Goal: Task Accomplishment & Management: Use online tool/utility

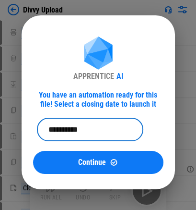
click at [110, 107] on input "**********" at bounding box center [87, 129] width 100 height 23
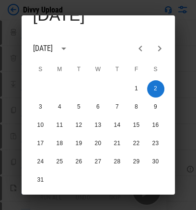
scroll to position [48, 0]
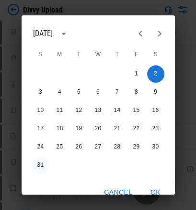
click at [38, 107] on button "31" at bounding box center [40, 165] width 17 height 17
type input "**********"
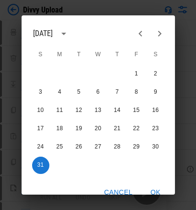
click at [114, 107] on button "OK" at bounding box center [156, 192] width 31 height 18
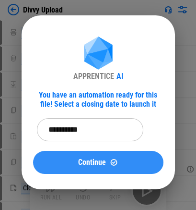
click at [114, 107] on div "Continue" at bounding box center [99, 162] width 108 height 8
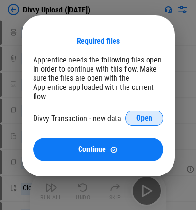
click at [114, 107] on button "Open" at bounding box center [144, 117] width 38 height 15
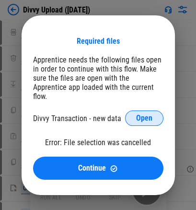
click at [114, 107] on button "Open" at bounding box center [144, 117] width 38 height 15
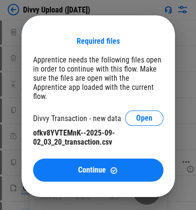
click at [86, 107] on span "Continue" at bounding box center [92, 170] width 28 height 8
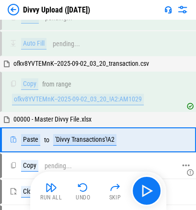
scroll to position [58, 0]
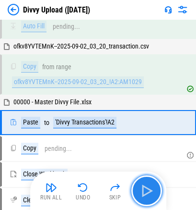
click at [114, 107] on img "button" at bounding box center [146, 190] width 15 height 15
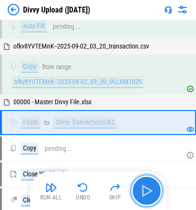
click at [114, 107] on img "button" at bounding box center [146, 190] width 15 height 15
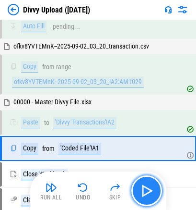
click at [114, 107] on img "button" at bounding box center [146, 190] width 15 height 15
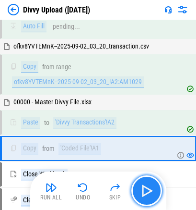
click at [114, 107] on img "button" at bounding box center [146, 190] width 15 height 15
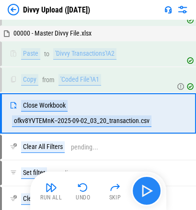
scroll to position [131, 0]
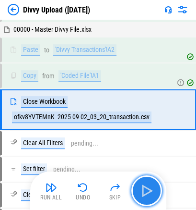
click at [114, 107] on img "button" at bounding box center [146, 190] width 15 height 15
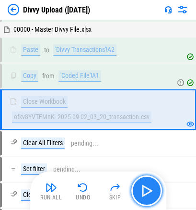
click at [114, 107] on img "button" at bounding box center [146, 190] width 15 height 15
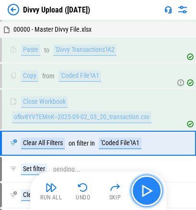
click at [114, 107] on img "button" at bounding box center [146, 190] width 15 height 15
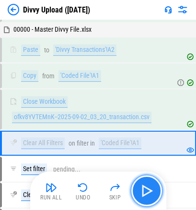
click at [114, 107] on img "button" at bounding box center [146, 190] width 15 height 15
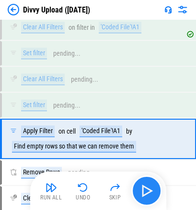
scroll to position [272, 0]
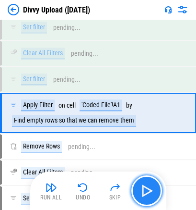
click at [114, 107] on img "button" at bounding box center [146, 190] width 15 height 15
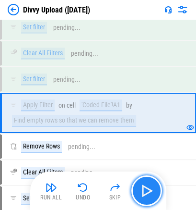
click at [114, 107] on img "button" at bounding box center [146, 190] width 15 height 15
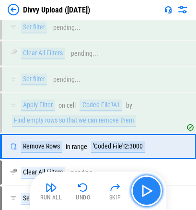
click at [114, 107] on img "button" at bounding box center [146, 190] width 15 height 15
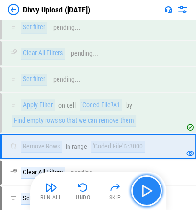
click at [114, 107] on img "button" at bounding box center [146, 190] width 15 height 15
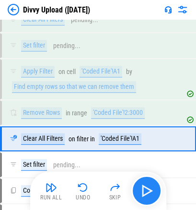
scroll to position [330, 0]
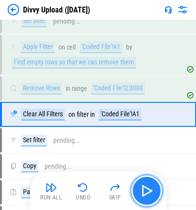
click at [114, 107] on img "button" at bounding box center [146, 190] width 15 height 15
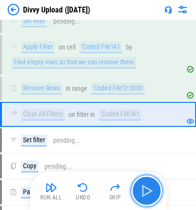
click at [114, 107] on img "button" at bounding box center [146, 190] width 15 height 15
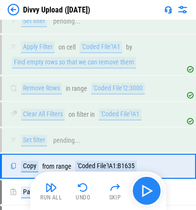
scroll to position [381, 0]
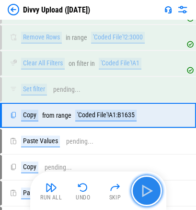
click at [114, 107] on img "button" at bounding box center [146, 190] width 15 height 15
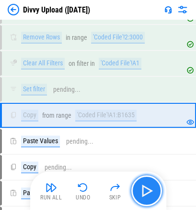
click at [114, 107] on img "button" at bounding box center [146, 190] width 15 height 15
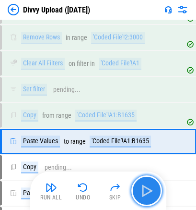
click at [114, 107] on img "button" at bounding box center [146, 190] width 15 height 15
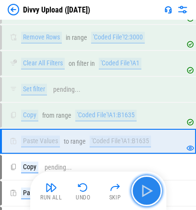
click at [114, 107] on img "button" at bounding box center [146, 190] width 15 height 15
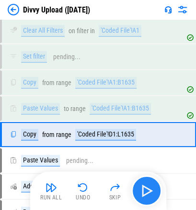
scroll to position [432, 0]
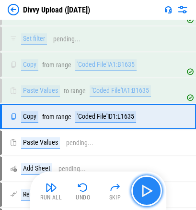
click at [114, 107] on img "button" at bounding box center [146, 190] width 15 height 15
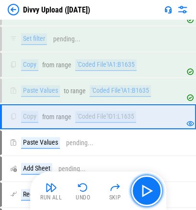
click at [114, 107] on img "button" at bounding box center [146, 190] width 15 height 15
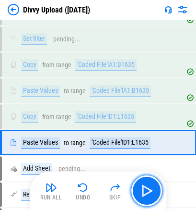
click at [114, 107] on img "button" at bounding box center [146, 190] width 15 height 15
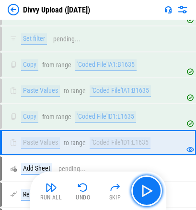
click at [114, 107] on img "button" at bounding box center [146, 190] width 15 height 15
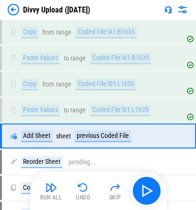
scroll to position [482, 0]
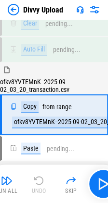
scroll to position [47, 0]
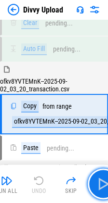
click at [98, 184] on img "button" at bounding box center [102, 183] width 15 height 15
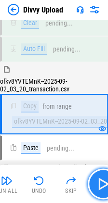
click at [96, 187] on img "button" at bounding box center [102, 183] width 15 height 15
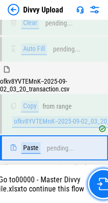
click at [97, 187] on img "button" at bounding box center [103, 183] width 12 height 12
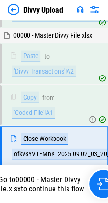
scroll to position [164, 0]
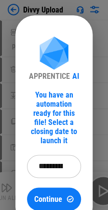
click at [59, 157] on input "**********" at bounding box center [50, 166] width 47 height 23
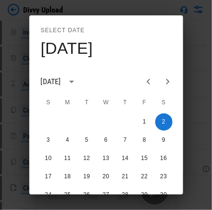
scroll to position [48, 0]
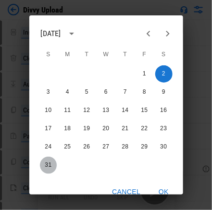
click at [44, 162] on button "31" at bounding box center [48, 165] width 17 height 17
type input "**********"
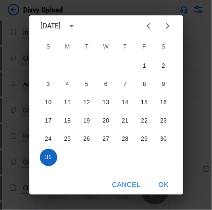
scroll to position [58, 0]
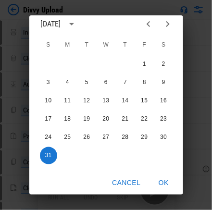
click at [114, 181] on button "OK" at bounding box center [163, 183] width 31 height 18
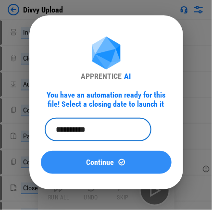
click at [114, 160] on img at bounding box center [122, 162] width 8 height 8
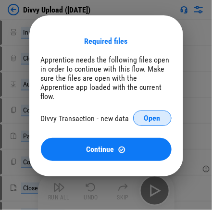
click at [114, 110] on button "Open" at bounding box center [152, 117] width 38 height 15
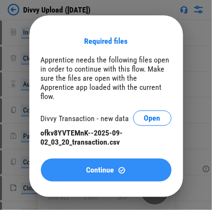
click at [114, 166] on img at bounding box center [122, 170] width 8 height 8
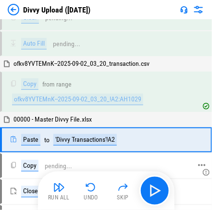
scroll to position [58, 0]
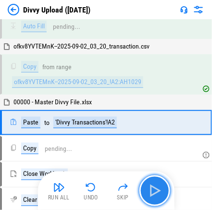
click at [114, 193] on img "button" at bounding box center [154, 190] width 15 height 15
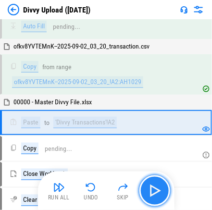
click at [114, 191] on button "button" at bounding box center [154, 190] width 31 height 31
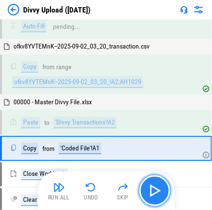
click at [114, 191] on button "button" at bounding box center [154, 190] width 31 height 31
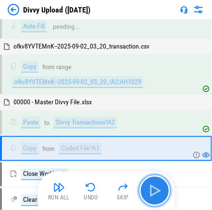
click at [114, 190] on img "button" at bounding box center [154, 190] width 15 height 15
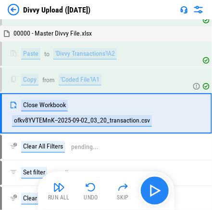
scroll to position [131, 0]
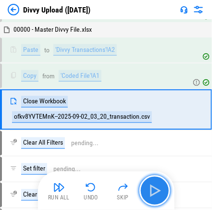
click at [114, 190] on img "button" at bounding box center [154, 190] width 15 height 15
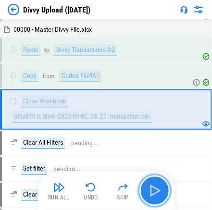
click at [114, 190] on img "button" at bounding box center [154, 190] width 15 height 15
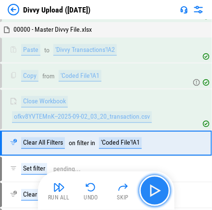
click at [114, 190] on img "button" at bounding box center [154, 190] width 15 height 15
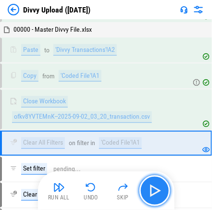
click at [114, 190] on img "button" at bounding box center [154, 190] width 15 height 15
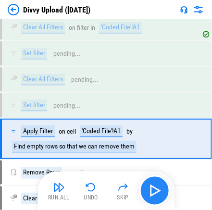
scroll to position [272, 0]
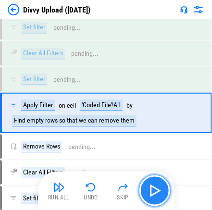
click at [114, 190] on img "button" at bounding box center [154, 190] width 15 height 15
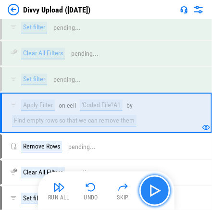
click at [114, 190] on img "button" at bounding box center [154, 190] width 15 height 15
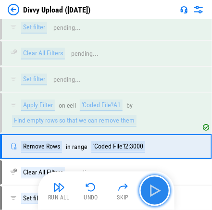
click at [114, 190] on img "button" at bounding box center [154, 190] width 15 height 15
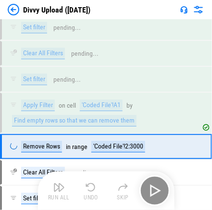
click at [114, 190] on div "Run All Undo Skip" at bounding box center [107, 190] width 127 height 31
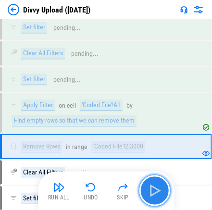
click at [114, 190] on img "button" at bounding box center [154, 190] width 15 height 15
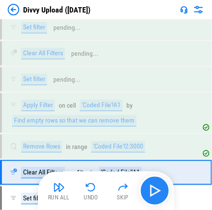
scroll to position [330, 0]
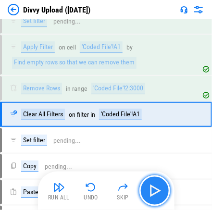
click at [114, 190] on img "button" at bounding box center [154, 190] width 15 height 15
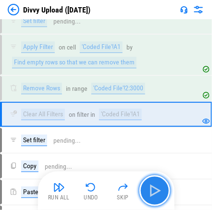
click at [114, 190] on img "button" at bounding box center [154, 190] width 15 height 15
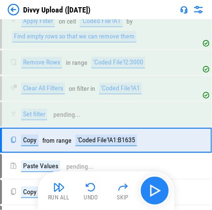
scroll to position [381, 0]
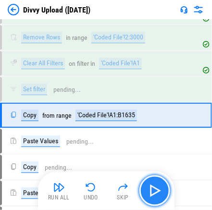
click at [114, 190] on img "button" at bounding box center [154, 190] width 15 height 15
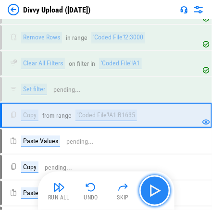
click at [114, 190] on img "button" at bounding box center [154, 190] width 15 height 15
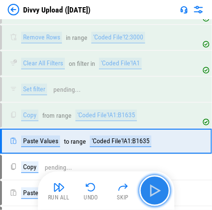
click at [114, 190] on img "button" at bounding box center [154, 190] width 15 height 15
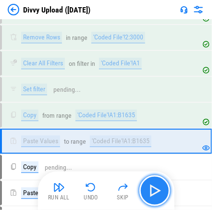
click at [114, 190] on img "button" at bounding box center [154, 190] width 15 height 15
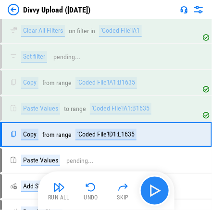
scroll to position [432, 0]
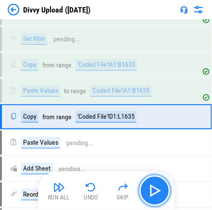
click at [114, 190] on img "button" at bounding box center [154, 190] width 15 height 15
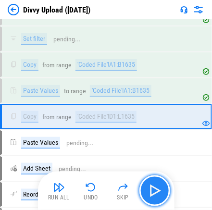
click at [114, 190] on img "button" at bounding box center [154, 190] width 15 height 15
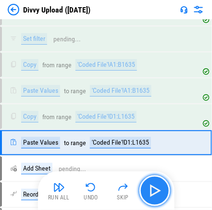
click at [114, 190] on img "button" at bounding box center [154, 190] width 15 height 15
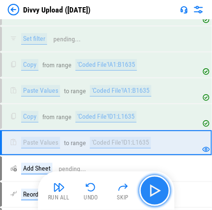
click at [114, 190] on img "button" at bounding box center [154, 190] width 15 height 15
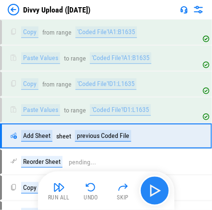
scroll to position [482, 0]
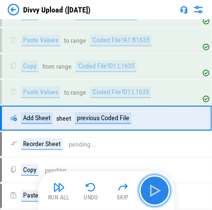
click at [114, 190] on img "button" at bounding box center [154, 190] width 15 height 15
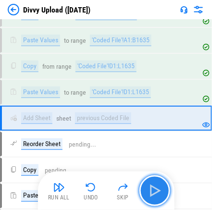
click at [114, 190] on img "button" at bounding box center [154, 190] width 15 height 15
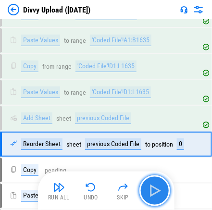
click at [114, 192] on img "button" at bounding box center [154, 190] width 15 height 15
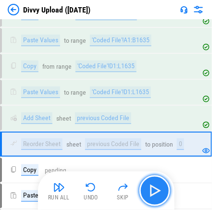
click at [114, 189] on img "button" at bounding box center [154, 190] width 15 height 15
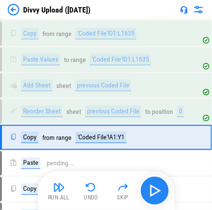
scroll to position [532, 0]
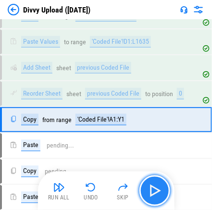
click at [114, 189] on img "button" at bounding box center [154, 190] width 15 height 15
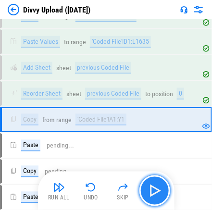
click at [114, 192] on img "button" at bounding box center [154, 190] width 15 height 15
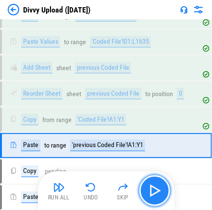
click at [114, 192] on img "button" at bounding box center [154, 190] width 15 height 15
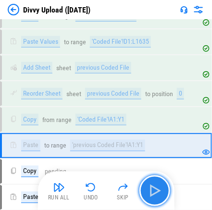
click at [114, 192] on img "button" at bounding box center [154, 190] width 15 height 15
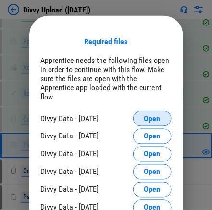
click at [114, 115] on span "Open" at bounding box center [152, 119] width 16 height 8
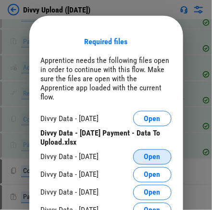
click at [114, 153] on span "Open" at bounding box center [152, 157] width 16 height 8
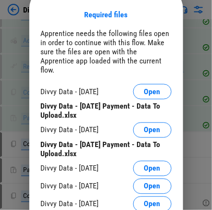
scroll to position [580, 0]
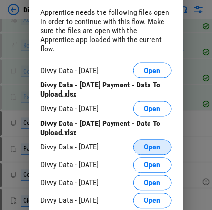
click at [114, 140] on button "Open" at bounding box center [152, 147] width 38 height 15
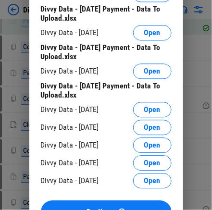
scroll to position [677, 0]
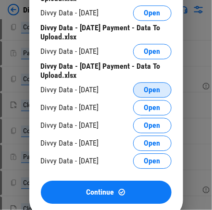
click at [114, 86] on span "Open" at bounding box center [152, 90] width 16 height 8
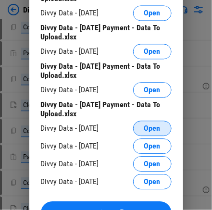
click at [114, 124] on span "Open" at bounding box center [152, 128] width 16 height 8
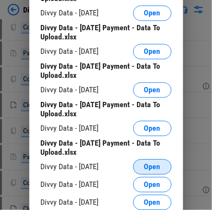
click at [114, 163] on span "Open" at bounding box center [152, 167] width 16 height 8
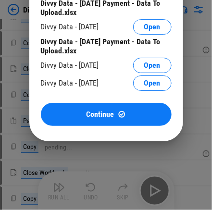
scroll to position [821, 0]
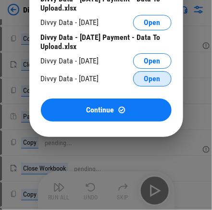
click at [114, 75] on span "Open" at bounding box center [152, 79] width 16 height 8
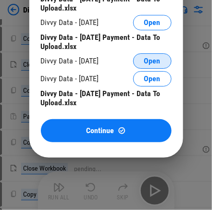
click at [114, 57] on span "Open" at bounding box center [152, 61] width 16 height 8
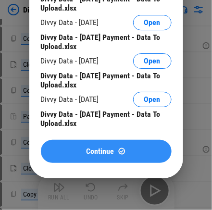
click at [114, 147] on div "Continue" at bounding box center [106, 151] width 108 height 8
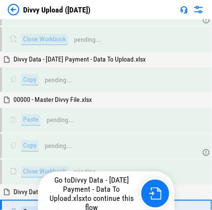
scroll to position [1522, 0]
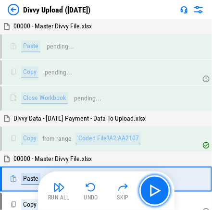
click at [114, 187] on img "button" at bounding box center [154, 190] width 15 height 15
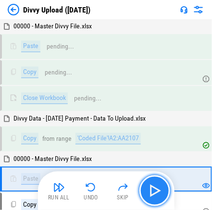
click at [114, 192] on img "button" at bounding box center [154, 190] width 15 height 15
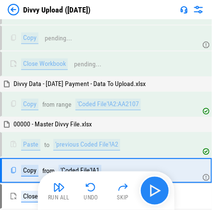
scroll to position [1586, 0]
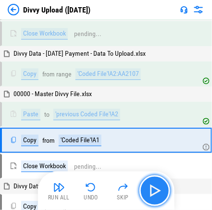
click at [114, 192] on img "button" at bounding box center [154, 190] width 15 height 15
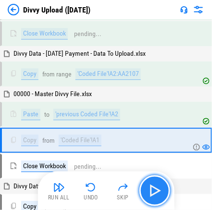
click at [114, 192] on img "button" at bounding box center [154, 190] width 15 height 15
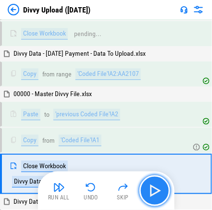
click at [114, 192] on img "button" at bounding box center [154, 190] width 15 height 15
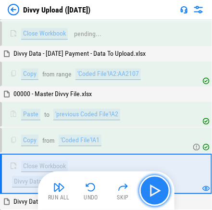
click at [114, 191] on img "button" at bounding box center [154, 190] width 15 height 15
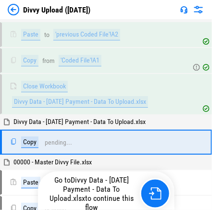
scroll to position [1667, 0]
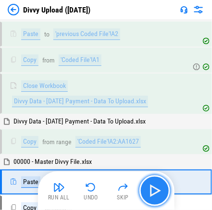
click at [114, 193] on img "button" at bounding box center [154, 190] width 15 height 15
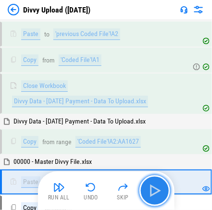
click at [114, 196] on img "button" at bounding box center [154, 190] width 15 height 15
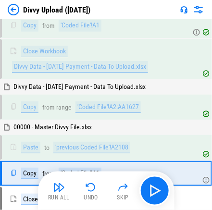
scroll to position [1731, 0]
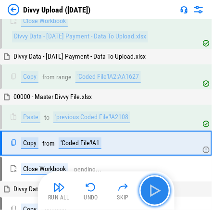
click at [114, 195] on img "button" at bounding box center [154, 190] width 15 height 15
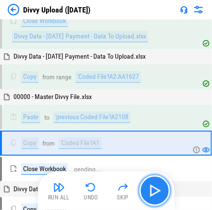
click at [114, 193] on img "button" at bounding box center [154, 190] width 15 height 15
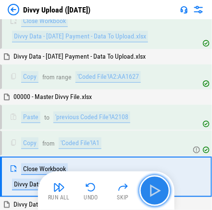
click at [114, 193] on img "button" at bounding box center [154, 190] width 15 height 15
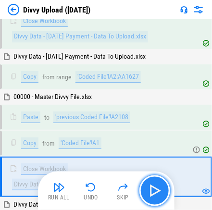
click at [114, 194] on img "button" at bounding box center [154, 190] width 15 height 15
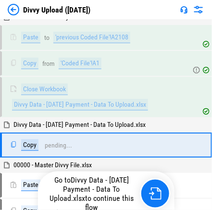
scroll to position [1812, 0]
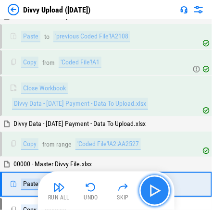
click at [114, 194] on img "button" at bounding box center [154, 190] width 15 height 15
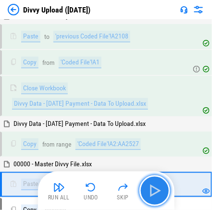
click at [114, 194] on img "button" at bounding box center [154, 190] width 15 height 15
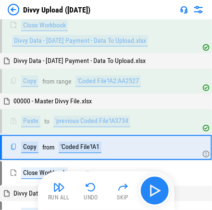
scroll to position [1877, 0]
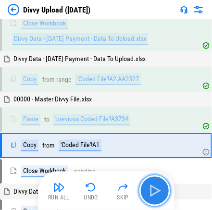
click at [114, 193] on img "button" at bounding box center [154, 190] width 15 height 15
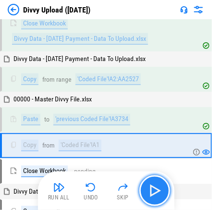
click at [114, 193] on img "button" at bounding box center [154, 190] width 15 height 15
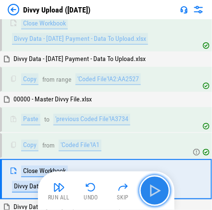
click at [114, 193] on img "button" at bounding box center [154, 190] width 15 height 15
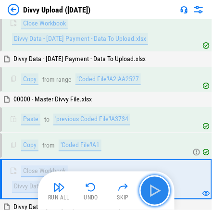
click at [114, 193] on img "button" at bounding box center [154, 190] width 15 height 15
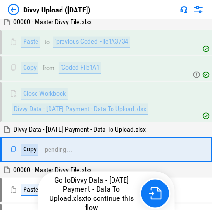
scroll to position [1957, 0]
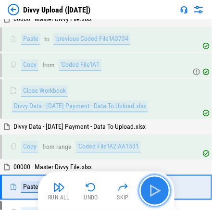
click at [114, 193] on img "button" at bounding box center [154, 190] width 15 height 15
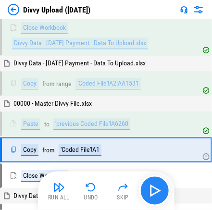
scroll to position [2022, 0]
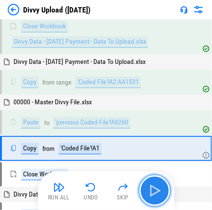
click at [114, 193] on img "button" at bounding box center [154, 190] width 15 height 15
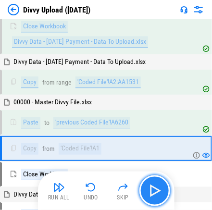
click at [114, 193] on img "button" at bounding box center [154, 190] width 15 height 15
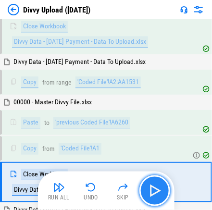
click at [114, 193] on img "button" at bounding box center [154, 190] width 15 height 15
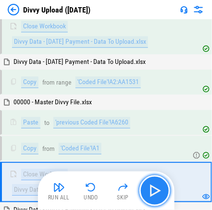
click at [114, 193] on img "button" at bounding box center [154, 190] width 15 height 15
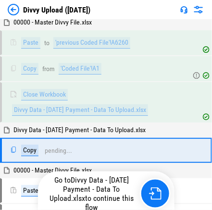
scroll to position [2102, 0]
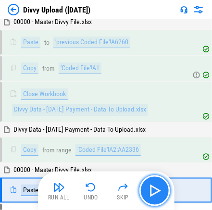
click at [114, 192] on button "button" at bounding box center [154, 190] width 31 height 31
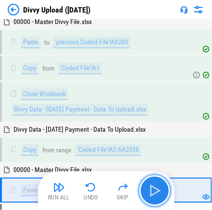
click at [114, 194] on img "button" at bounding box center [154, 190] width 15 height 15
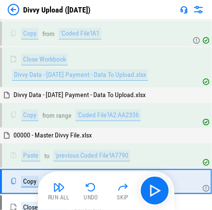
scroll to position [2167, 0]
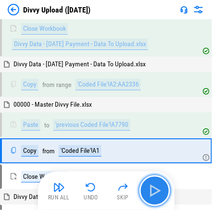
click at [114, 186] on button "button" at bounding box center [154, 190] width 31 height 31
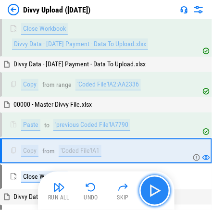
click at [114, 196] on img "button" at bounding box center [154, 190] width 15 height 15
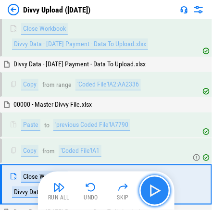
click at [114, 194] on img "button" at bounding box center [154, 190] width 15 height 15
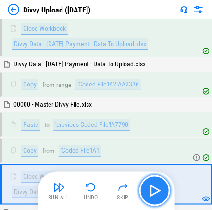
click at [114, 193] on img "button" at bounding box center [154, 190] width 15 height 15
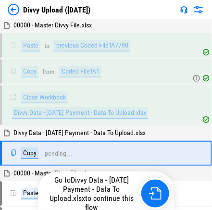
scroll to position [2247, 0]
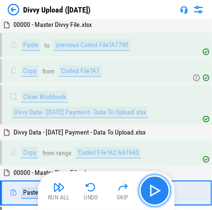
click at [114, 193] on img "button" at bounding box center [154, 190] width 15 height 15
click at [114, 191] on img "button" at bounding box center [154, 190] width 15 height 15
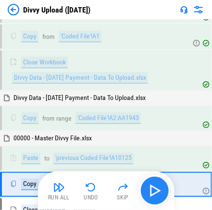
scroll to position [2312, 0]
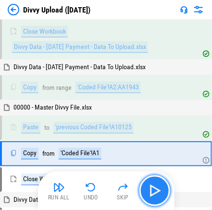
click at [114, 191] on img "button" at bounding box center [154, 190] width 15 height 15
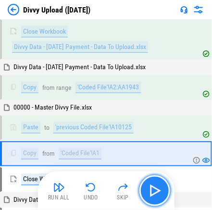
click at [114, 193] on img "button" at bounding box center [154, 190] width 15 height 15
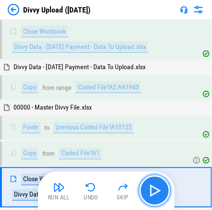
click at [114, 193] on img "button" at bounding box center [154, 190] width 15 height 15
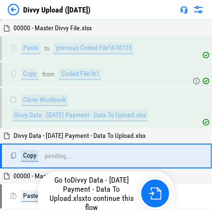
scroll to position [2392, 0]
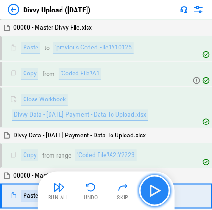
click at [114, 194] on img "button" at bounding box center [154, 190] width 15 height 15
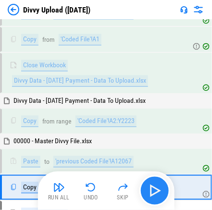
scroll to position [2457, 0]
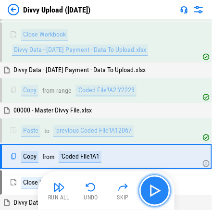
click at [114, 194] on img "button" at bounding box center [154, 190] width 15 height 15
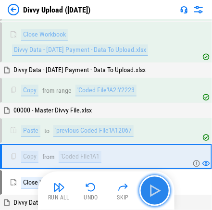
click at [114, 193] on img "button" at bounding box center [154, 190] width 15 height 15
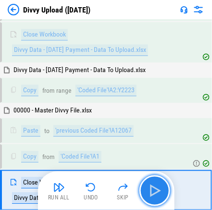
click at [114, 193] on img "button" at bounding box center [154, 190] width 15 height 15
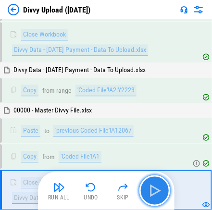
click at [114, 193] on img "button" at bounding box center [154, 190] width 15 height 15
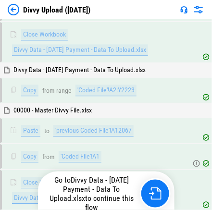
scroll to position [2538, 0]
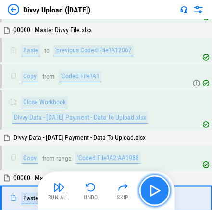
click at [114, 188] on img "button" at bounding box center [154, 190] width 15 height 15
click at [114, 193] on img "button" at bounding box center [154, 190] width 15 height 15
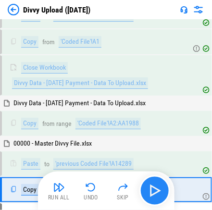
scroll to position [2602, 0]
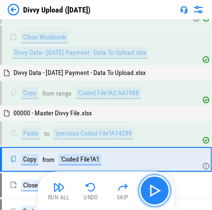
click at [114, 189] on img "button" at bounding box center [154, 190] width 15 height 15
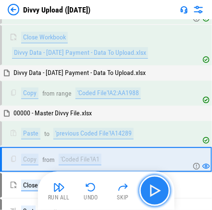
click at [114, 188] on img "button" at bounding box center [154, 190] width 15 height 15
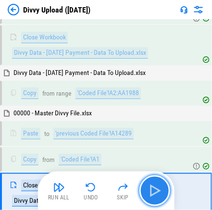
click at [114, 190] on img "button" at bounding box center [154, 190] width 15 height 15
click at [114, 194] on img "button" at bounding box center [154, 190] width 15 height 15
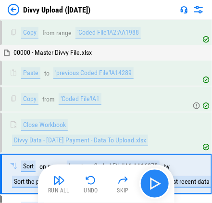
scroll to position [2680, 0]
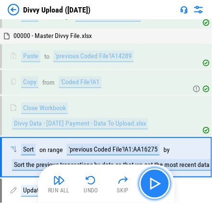
click at [114, 185] on img "button" at bounding box center [154, 183] width 15 height 15
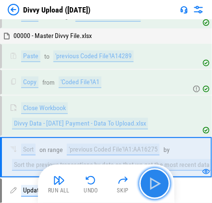
click at [114, 184] on img "button" at bounding box center [154, 183] width 15 height 15
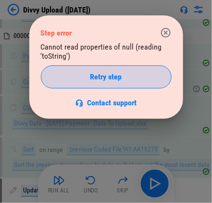
click at [114, 77] on div "Retry step" at bounding box center [106, 77] width 107 height 8
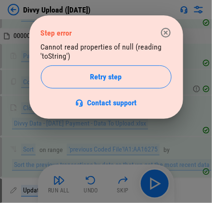
click at [114, 31] on icon "button" at bounding box center [166, 33] width 12 height 12
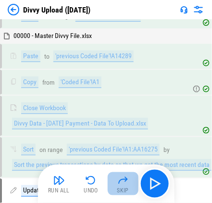
click at [114, 187] on div "Skip" at bounding box center [123, 190] width 12 height 6
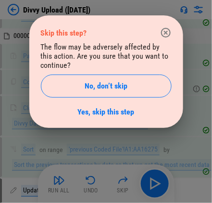
click at [107, 118] on div "Skip this step? The flow may be adversely affected by this action. Are you sure…" at bounding box center [106, 71] width 154 height 112
click at [107, 112] on link "Yes, skip this step" at bounding box center [106, 111] width 57 height 9
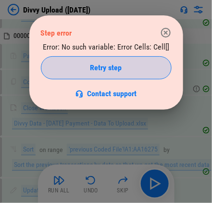
click at [114, 69] on div "Retry step" at bounding box center [106, 68] width 107 height 8
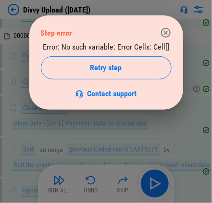
click at [114, 69] on div "Retry step" at bounding box center [106, 68] width 107 height 8
click at [114, 34] on icon "button" at bounding box center [166, 33] width 12 height 12
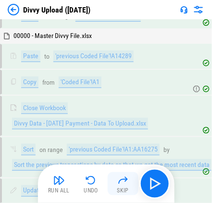
click at [114, 185] on img "button" at bounding box center [123, 180] width 12 height 12
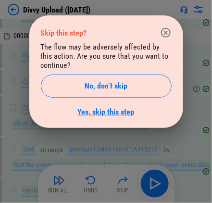
click at [114, 113] on link "Yes, skip this step" at bounding box center [106, 111] width 57 height 9
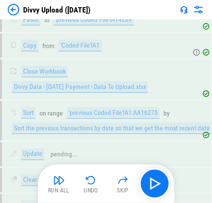
scroll to position [2796, 0]
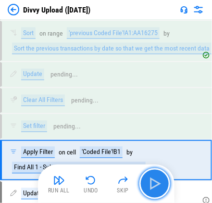
click at [114, 182] on img "button" at bounding box center [154, 183] width 15 height 15
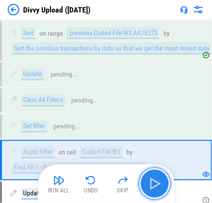
click at [114, 181] on img "button" at bounding box center [154, 183] width 15 height 15
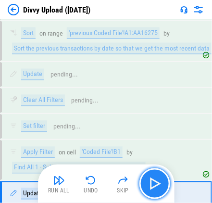
click at [114, 184] on img "button" at bounding box center [154, 183] width 15 height 15
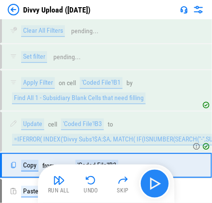
scroll to position [2869, 0]
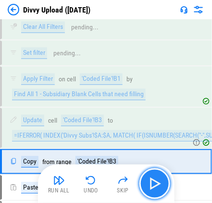
click at [114, 184] on img "button" at bounding box center [154, 183] width 15 height 15
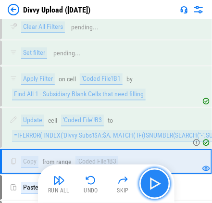
click at [114, 184] on img "button" at bounding box center [154, 183] width 15 height 15
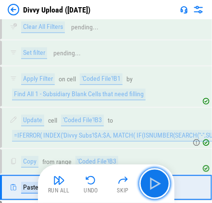
click at [114, 184] on img "button" at bounding box center [154, 183] width 15 height 15
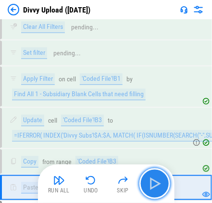
click at [114, 178] on img "button" at bounding box center [154, 183] width 15 height 15
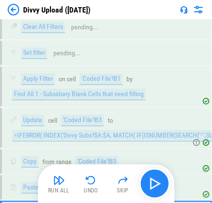
scroll to position [2920, 0]
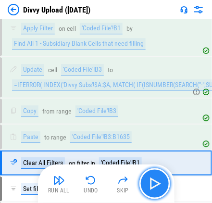
click at [114, 184] on img "button" at bounding box center [154, 183] width 15 height 15
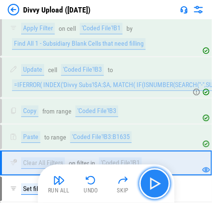
click at [114, 185] on img "button" at bounding box center [154, 183] width 15 height 15
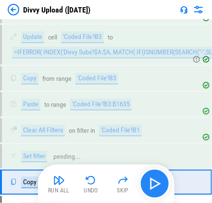
scroll to position [2971, 0]
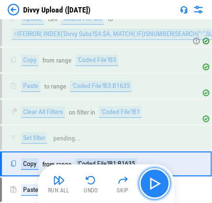
click at [114, 183] on img "button" at bounding box center [154, 183] width 15 height 15
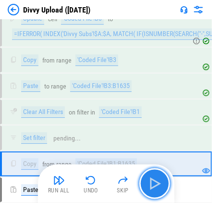
click at [114, 183] on img "button" at bounding box center [154, 183] width 15 height 15
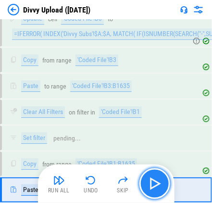
click at [114, 185] on img "button" at bounding box center [154, 183] width 15 height 15
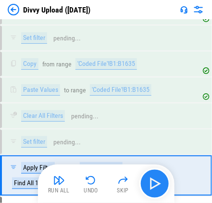
scroll to position [3079, 0]
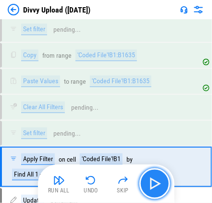
click at [114, 185] on img "button" at bounding box center [154, 183] width 15 height 15
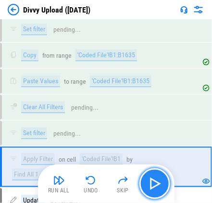
click at [114, 185] on img "button" at bounding box center [154, 183] width 15 height 15
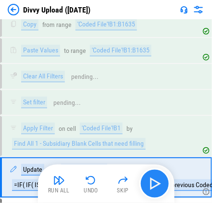
scroll to position [3119, 0]
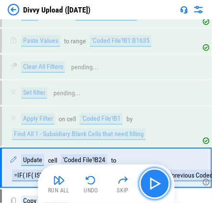
click at [114, 185] on img "button" at bounding box center [154, 183] width 15 height 15
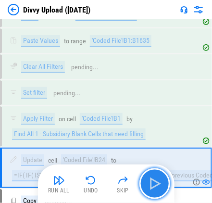
click at [114, 185] on img "button" at bounding box center [154, 183] width 15 height 15
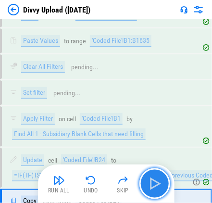
click at [114, 185] on img "button" at bounding box center [154, 183] width 15 height 15
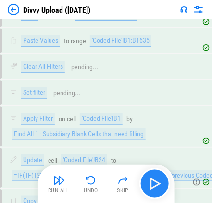
scroll to position [3178, 0]
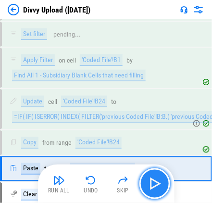
click at [114, 185] on img "button" at bounding box center [154, 183] width 15 height 15
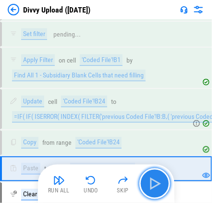
click at [114, 185] on img "button" at bounding box center [154, 183] width 15 height 15
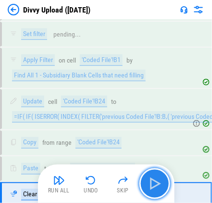
click at [114, 185] on img "button" at bounding box center [154, 183] width 15 height 15
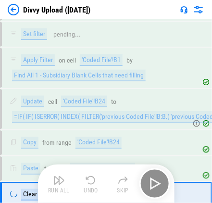
click at [114, 185] on div "Run All Undo Skip" at bounding box center [107, 183] width 127 height 31
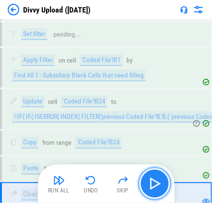
click at [114, 180] on img "button" at bounding box center [154, 183] width 15 height 15
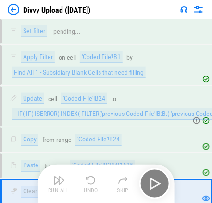
scroll to position [3254, 0]
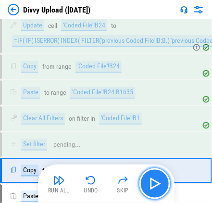
click at [114, 183] on img "button" at bounding box center [154, 183] width 15 height 15
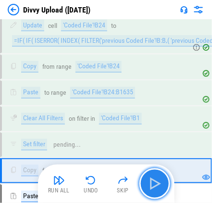
click at [114, 183] on img "button" at bounding box center [154, 183] width 15 height 15
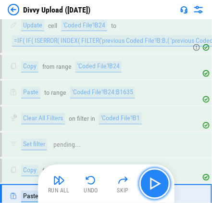
click at [114, 185] on img "button" at bounding box center [154, 183] width 15 height 15
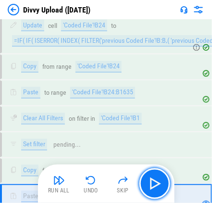
click at [114, 185] on img "button" at bounding box center [154, 183] width 15 height 15
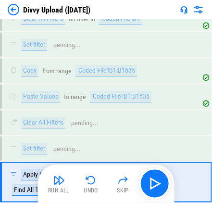
scroll to position [3362, 0]
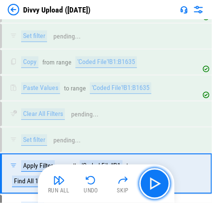
click at [114, 186] on img "button" at bounding box center [154, 183] width 15 height 15
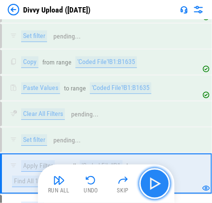
click at [114, 189] on img "button" at bounding box center [154, 183] width 15 height 15
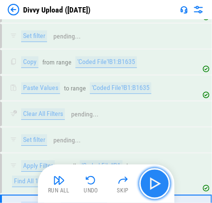
click at [114, 185] on img "button" at bounding box center [154, 183] width 15 height 15
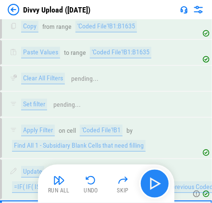
scroll to position [3436, 0]
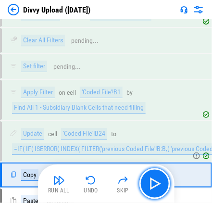
click at [114, 185] on img "button" at bounding box center [154, 183] width 15 height 15
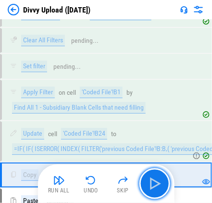
click at [114, 185] on img "button" at bounding box center [154, 183] width 15 height 15
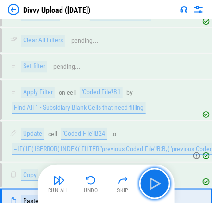
click at [114, 186] on img "button" at bounding box center [154, 183] width 15 height 15
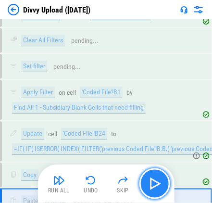
click at [114, 178] on img "button" at bounding box center [154, 183] width 15 height 15
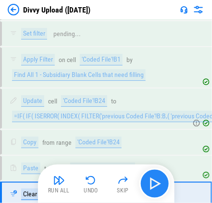
scroll to position [3487, 0]
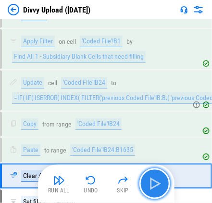
click at [114, 178] on img "button" at bounding box center [154, 183] width 15 height 15
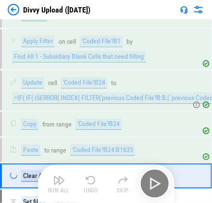
click at [114, 181] on div "Run All Undo Skip" at bounding box center [107, 183] width 127 height 31
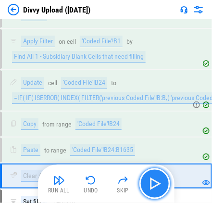
click at [114, 185] on img "button" at bounding box center [154, 183] width 15 height 15
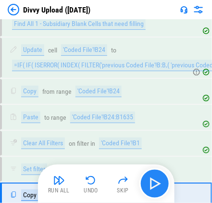
scroll to position [3537, 0]
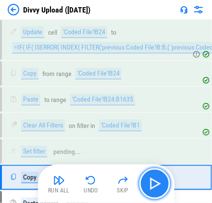
click at [114, 185] on img "button" at bounding box center [154, 183] width 15 height 15
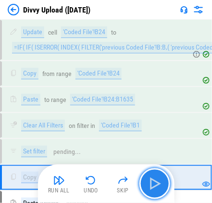
click at [114, 189] on img "button" at bounding box center [154, 183] width 15 height 15
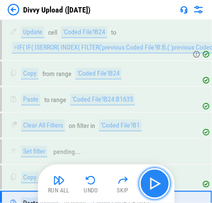
click at [114, 189] on img "button" at bounding box center [154, 183] width 15 height 15
click at [114, 186] on img "button" at bounding box center [154, 183] width 15 height 15
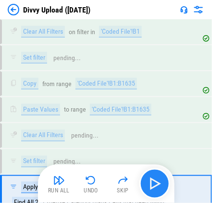
scroll to position [3646, 0]
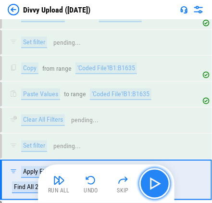
click at [114, 183] on img "button" at bounding box center [154, 183] width 15 height 15
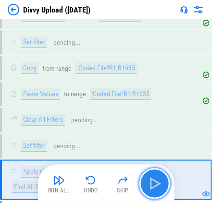
click at [114, 183] on img "button" at bounding box center [154, 183] width 15 height 15
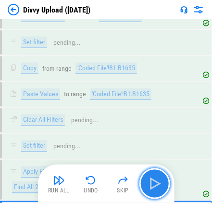
click at [114, 185] on img "button" at bounding box center [154, 183] width 15 height 15
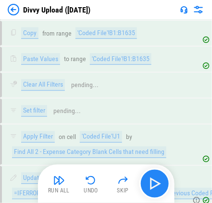
scroll to position [3719, 0]
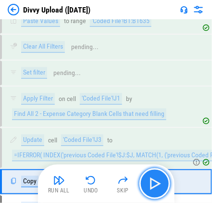
click at [114, 185] on img "button" at bounding box center [154, 183] width 15 height 15
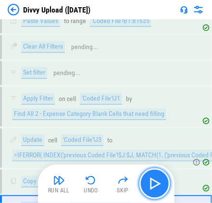
click at [114, 185] on img "button" at bounding box center [154, 183] width 15 height 15
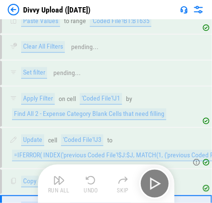
click at [114, 189] on div "Run All Undo Skip" at bounding box center [107, 183] width 127 height 31
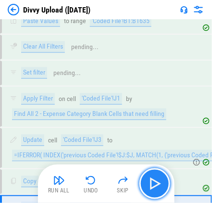
click at [114, 180] on img "button" at bounding box center [154, 183] width 15 height 15
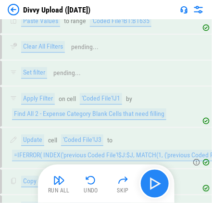
scroll to position [3770, 0]
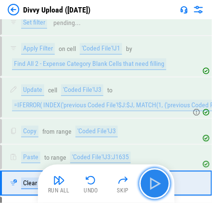
click at [114, 183] on img "button" at bounding box center [154, 183] width 15 height 15
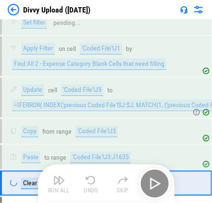
click at [114, 183] on div "Run All Undo Skip" at bounding box center [107, 183] width 127 height 31
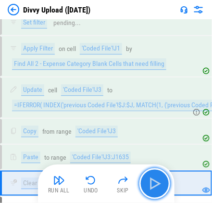
click at [114, 182] on img "button" at bounding box center [154, 183] width 15 height 15
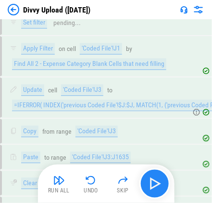
scroll to position [3820, 0]
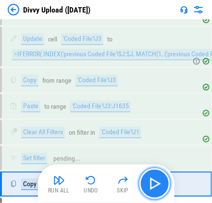
click at [114, 182] on img "button" at bounding box center [154, 183] width 15 height 15
click at [114, 184] on img "button" at bounding box center [154, 183] width 15 height 15
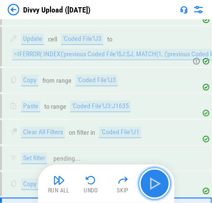
click at [114, 187] on img "button" at bounding box center [154, 183] width 15 height 15
click at [114, 177] on img "button" at bounding box center [154, 183] width 15 height 15
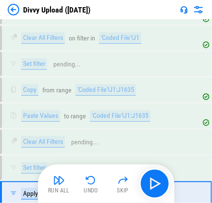
scroll to position [3929, 0]
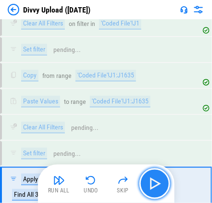
click at [114, 186] on img "button" at bounding box center [154, 183] width 15 height 15
click at [114, 181] on img "button" at bounding box center [154, 183] width 15 height 15
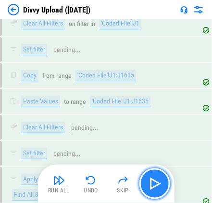
click at [114, 183] on img "button" at bounding box center [154, 183] width 15 height 15
click at [114, 181] on img "button" at bounding box center [154, 183] width 15 height 15
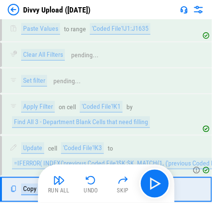
scroll to position [4003, 0]
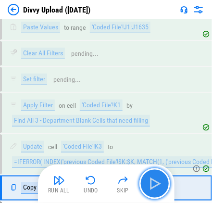
click at [114, 188] on img "button" at bounding box center [154, 183] width 15 height 15
click at [114, 183] on img "button" at bounding box center [154, 183] width 15 height 15
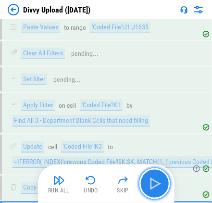
click at [114, 183] on img "button" at bounding box center [154, 183] width 15 height 15
click at [114, 188] on button "button" at bounding box center [154, 183] width 31 height 31
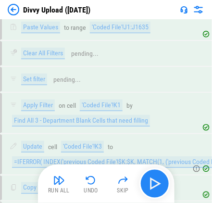
scroll to position [4053, 0]
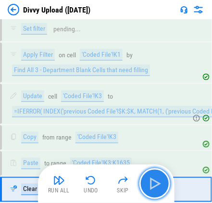
click at [114, 185] on img "button" at bounding box center [154, 183] width 15 height 15
click at [114, 182] on img "button" at bounding box center [154, 183] width 15 height 15
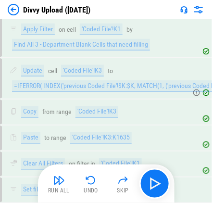
scroll to position [4104, 0]
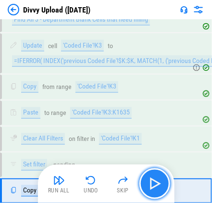
click at [114, 182] on img "button" at bounding box center [154, 183] width 15 height 15
click at [114, 188] on img "button" at bounding box center [154, 183] width 15 height 15
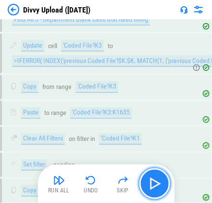
click at [114, 185] on img "button" at bounding box center [154, 183] width 15 height 15
click at [114, 183] on img "button" at bounding box center [154, 183] width 15 height 15
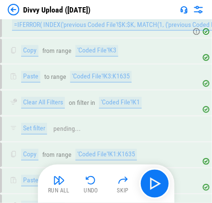
scroll to position [4213, 0]
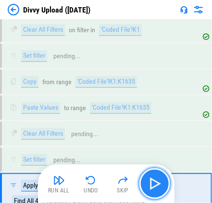
click at [114, 185] on img "button" at bounding box center [154, 183] width 15 height 15
click at [114, 188] on img "button" at bounding box center [154, 183] width 15 height 15
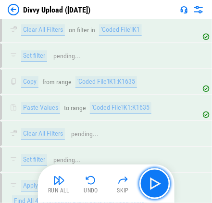
click at [114, 183] on img "button" at bounding box center [154, 183] width 15 height 15
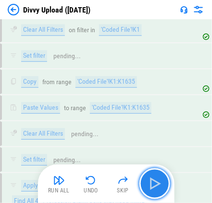
click at [114, 183] on img "button" at bounding box center [154, 183] width 15 height 15
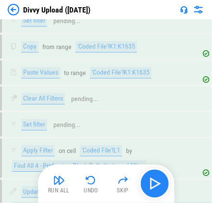
scroll to position [4286, 0]
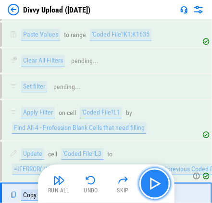
click at [114, 183] on img "button" at bounding box center [154, 183] width 15 height 15
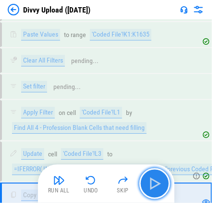
click at [114, 183] on img "button" at bounding box center [154, 183] width 15 height 15
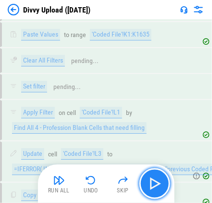
click at [114, 187] on img "button" at bounding box center [154, 183] width 15 height 15
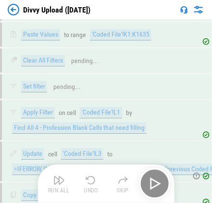
click at [114, 187] on div "Run All Undo Skip" at bounding box center [107, 183] width 127 height 31
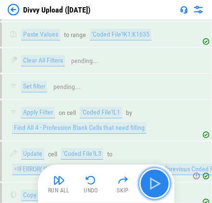
click at [114, 186] on img "button" at bounding box center [154, 183] width 15 height 15
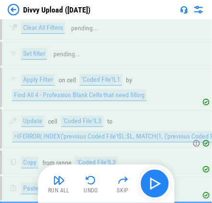
scroll to position [4336, 0]
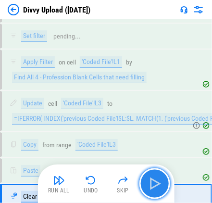
click at [114, 186] on img "button" at bounding box center [154, 183] width 15 height 15
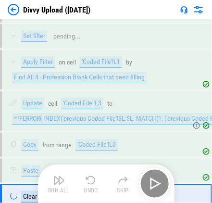
click at [114, 186] on div "Run All Undo Skip" at bounding box center [107, 183] width 127 height 31
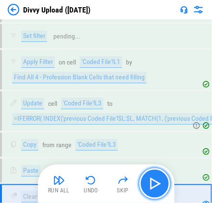
click at [114, 184] on img "button" at bounding box center [154, 183] width 15 height 15
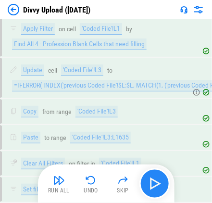
scroll to position [4387, 0]
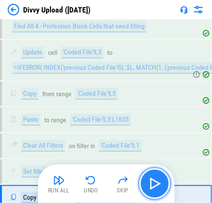
click at [114, 184] on img "button" at bounding box center [154, 183] width 15 height 15
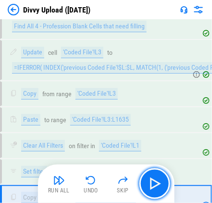
click at [114, 181] on img "button" at bounding box center [154, 183] width 15 height 15
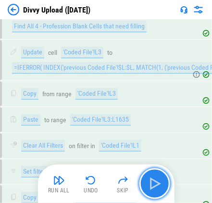
click at [114, 188] on img "button" at bounding box center [154, 183] width 15 height 15
click at [114, 192] on button "button" at bounding box center [154, 183] width 31 height 31
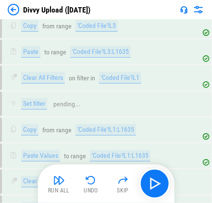
scroll to position [4495, 0]
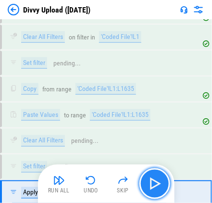
click at [114, 191] on img "button" at bounding box center [154, 183] width 15 height 15
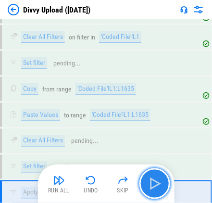
click at [114, 189] on img "button" at bounding box center [154, 183] width 15 height 15
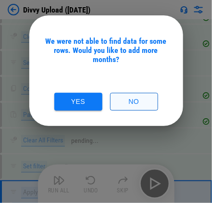
click at [114, 95] on button "No" at bounding box center [134, 102] width 48 height 18
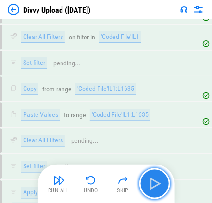
click at [114, 181] on img "button" at bounding box center [154, 183] width 15 height 15
click at [114, 190] on img "button" at bounding box center [154, 183] width 15 height 15
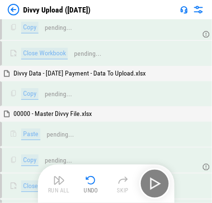
scroll to position [5104, 0]
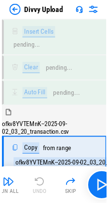
scroll to position [47, 0]
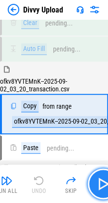
click at [99, 182] on img "button" at bounding box center [102, 183] width 15 height 15
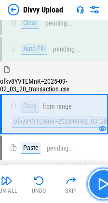
click at [99, 182] on img "button" at bounding box center [102, 183] width 15 height 15
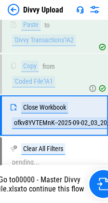
scroll to position [193, 0]
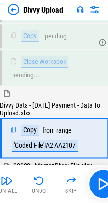
scroll to position [1998, 0]
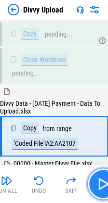
click at [103, 180] on img "button" at bounding box center [102, 183] width 15 height 15
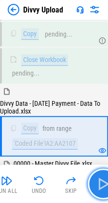
click at [100, 188] on img "button" at bounding box center [102, 183] width 15 height 15
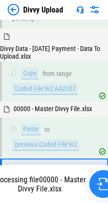
scroll to position [2101, 0]
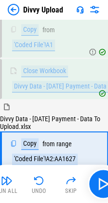
scroll to position [2207, 0]
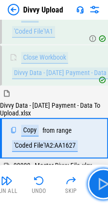
click at [97, 184] on img "button" at bounding box center [102, 183] width 15 height 15
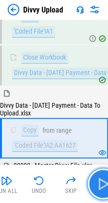
click at [102, 186] on img "button" at bounding box center [102, 183] width 15 height 15
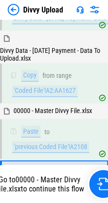
scroll to position [2309, 0]
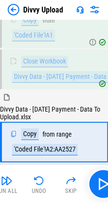
scroll to position [2415, 0]
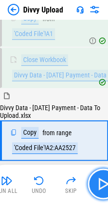
click at [101, 187] on img "button" at bounding box center [102, 183] width 15 height 15
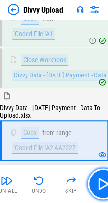
click at [98, 190] on img "button" at bounding box center [102, 183] width 15 height 15
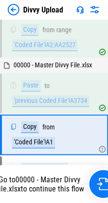
scroll to position [2518, 0]
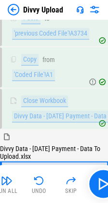
scroll to position [2624, 0]
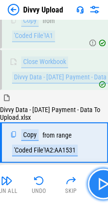
click at [100, 185] on img "button" at bounding box center [102, 183] width 15 height 15
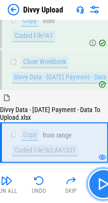
click at [100, 187] on img "button" at bounding box center [102, 183] width 15 height 15
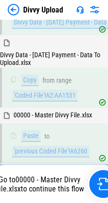
scroll to position [2727, 0]
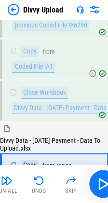
scroll to position [2833, 0]
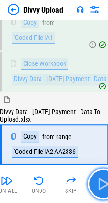
click at [106, 188] on img "button" at bounding box center [102, 183] width 15 height 15
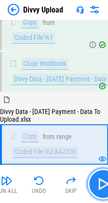
click at [100, 186] on img "button" at bounding box center [102, 183] width 15 height 15
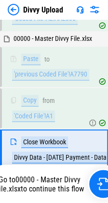
scroll to position [2976, 0]
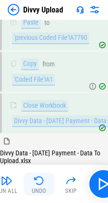
scroll to position [3041, 0]
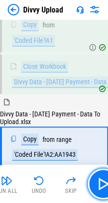
click at [96, 180] on img "button" at bounding box center [102, 183] width 15 height 15
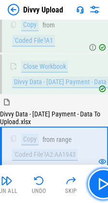
click at [99, 186] on img "button" at bounding box center [102, 183] width 15 height 15
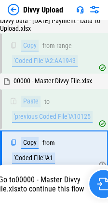
scroll to position [3144, 0]
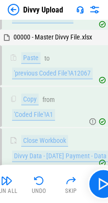
scroll to position [3458, 0]
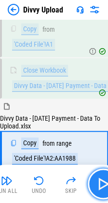
click at [95, 183] on button "button" at bounding box center [102, 183] width 31 height 31
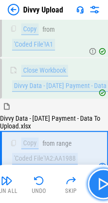
click at [97, 184] on img "button" at bounding box center [102, 183] width 15 height 15
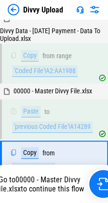
scroll to position [3561, 0]
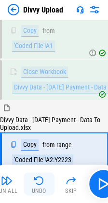
scroll to position [3250, 0]
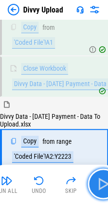
click at [95, 187] on button "button" at bounding box center [102, 183] width 31 height 31
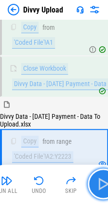
click at [98, 188] on img "button" at bounding box center [102, 183] width 15 height 15
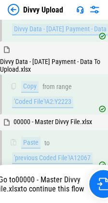
scroll to position [3353, 0]
